Goal: Communication & Community: Answer question/provide support

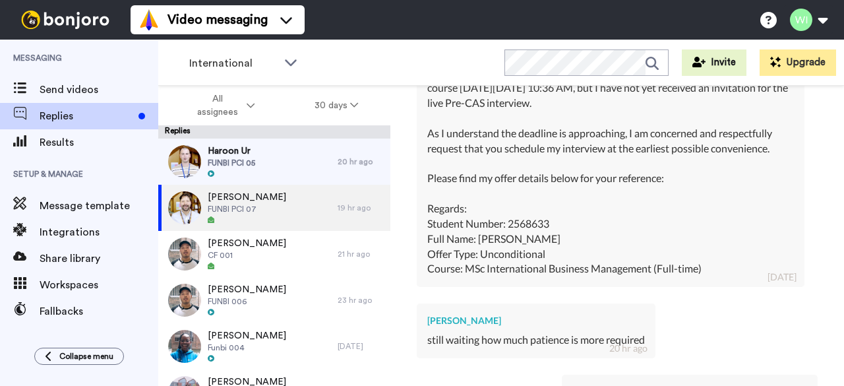
scroll to position [1001, 0]
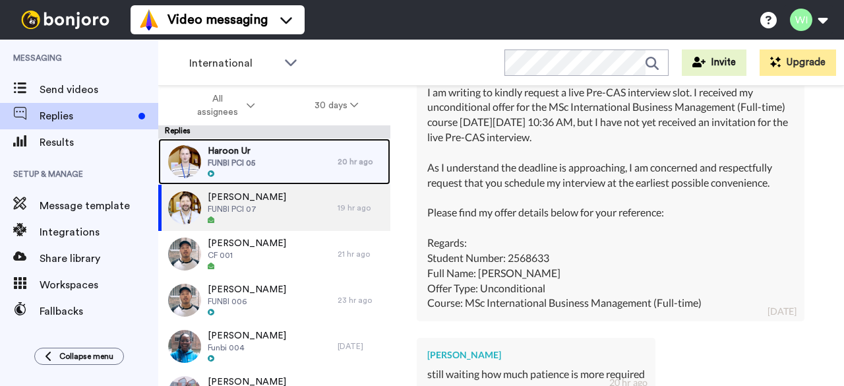
click at [280, 160] on div "Haroon Ur FUNBI PCI 05" at bounding box center [247, 162] width 179 height 46
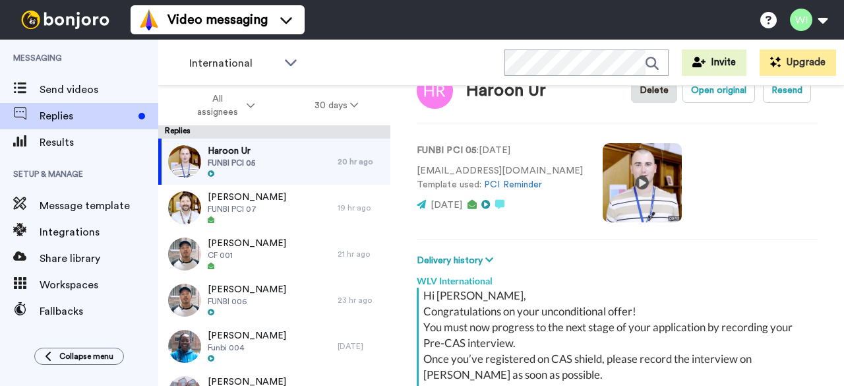
type textarea "x"
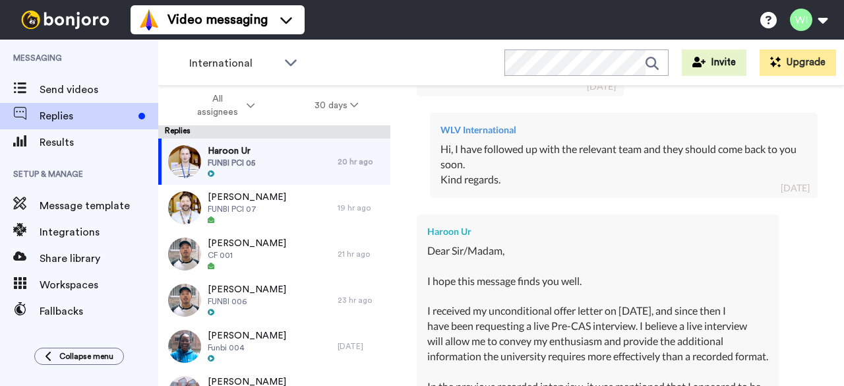
scroll to position [819, 0]
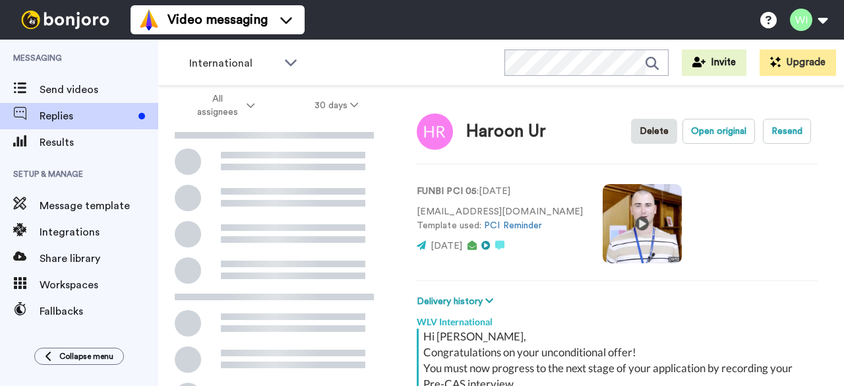
scroll to position [184, 0]
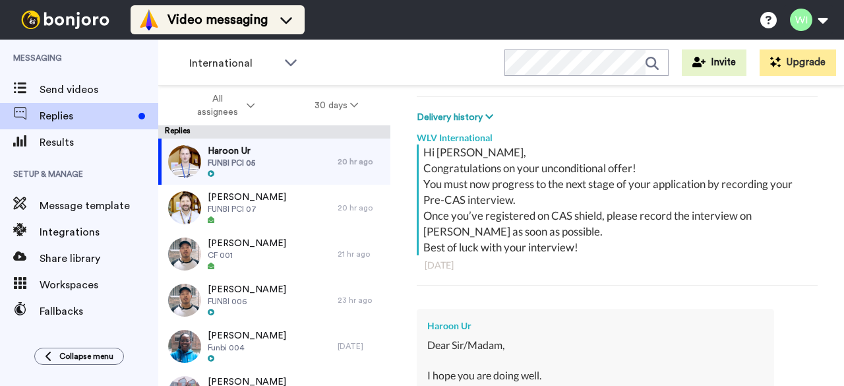
type textarea "x"
